Goal: Transaction & Acquisition: Purchase product/service

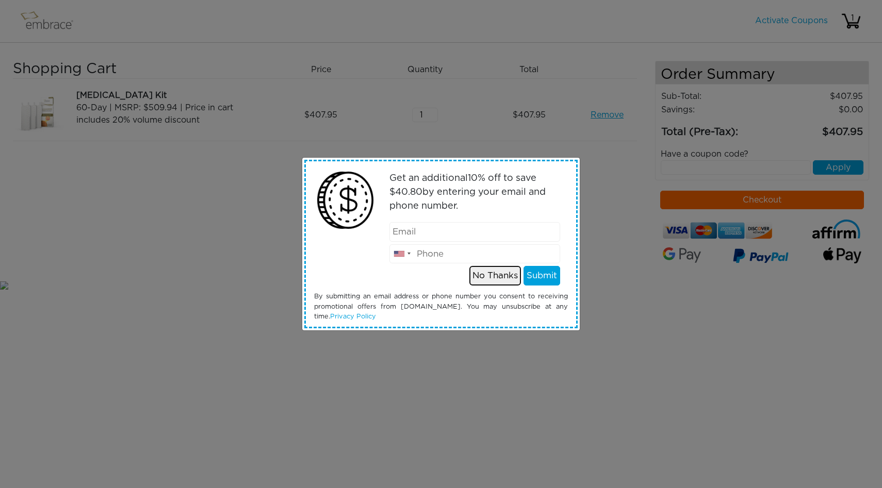
click at [485, 275] on button "No Thanks" at bounding box center [495, 276] width 52 height 20
click at [483, 272] on button "No Thanks" at bounding box center [495, 276] width 52 height 20
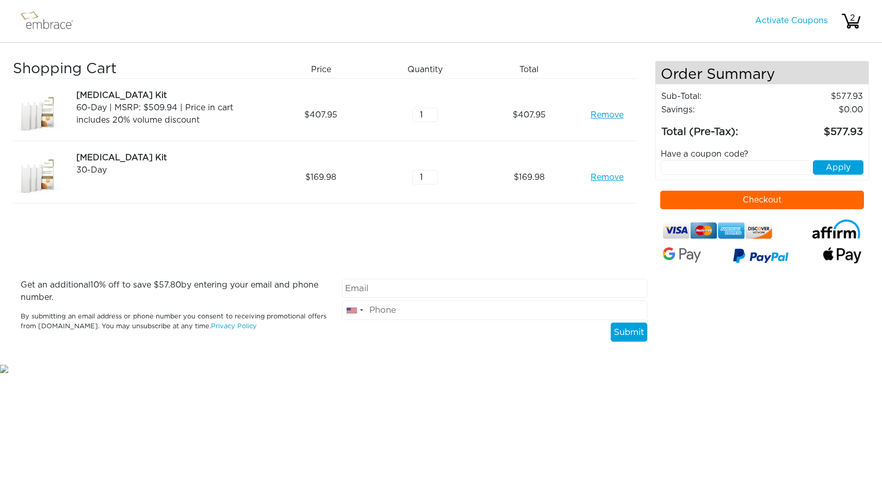
click at [599, 116] on link "Remove" at bounding box center [607, 115] width 33 height 12
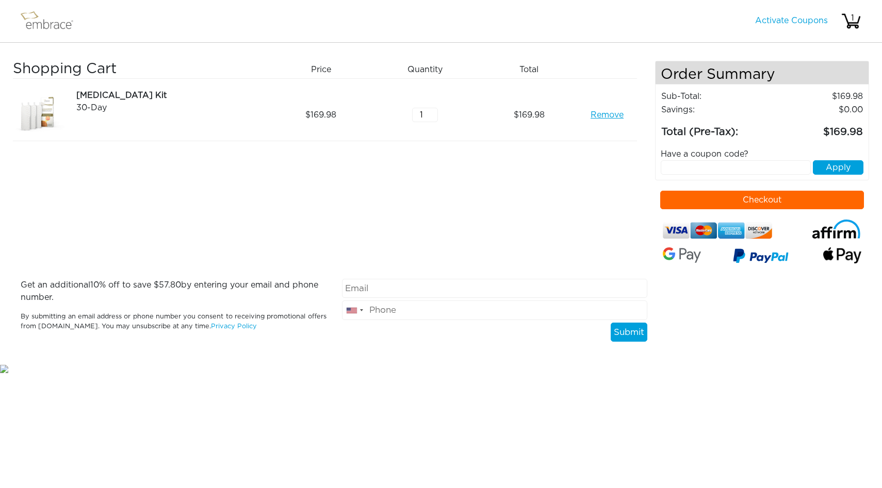
click at [37, 22] on img at bounding box center [51, 21] width 67 height 26
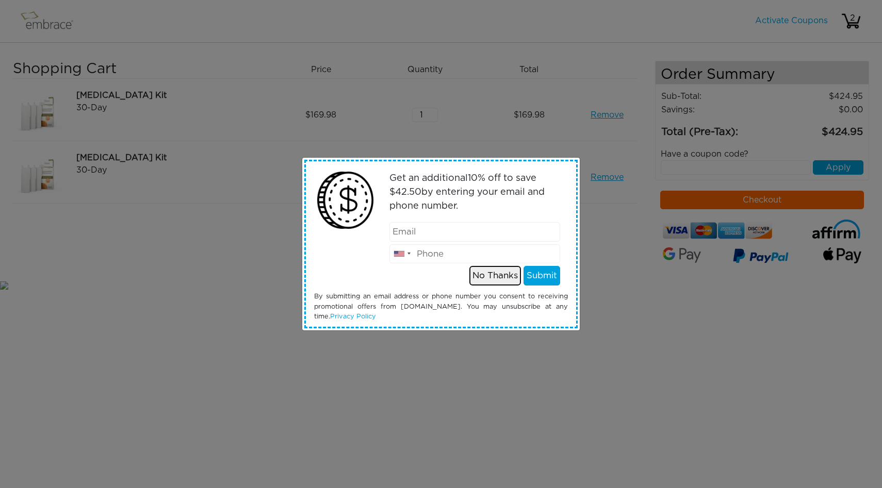
click at [502, 276] on button "No Thanks" at bounding box center [495, 276] width 52 height 20
